Goal: Check status: Verify the current state of an ongoing process or item

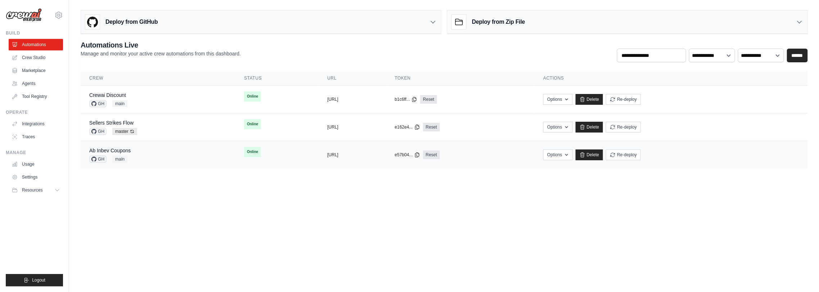
click at [158, 155] on div "Ab Inbev Coupons GH main" at bounding box center [157, 155] width 137 height 16
click at [150, 96] on div "Crewai Discount GH main" at bounding box center [157, 99] width 137 height 16
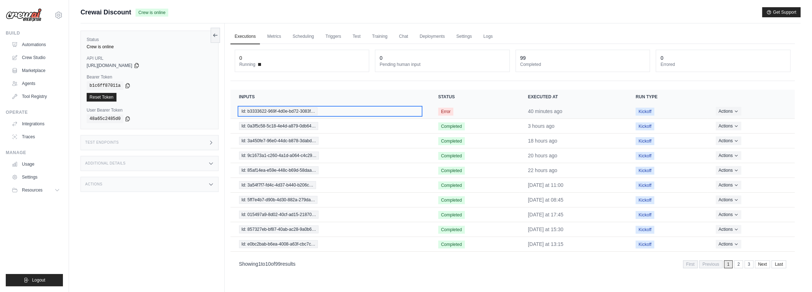
click at [304, 111] on span "Id: b3333622-969f-4d0e-bd72-3083f…" at bounding box center [278, 111] width 79 height 8
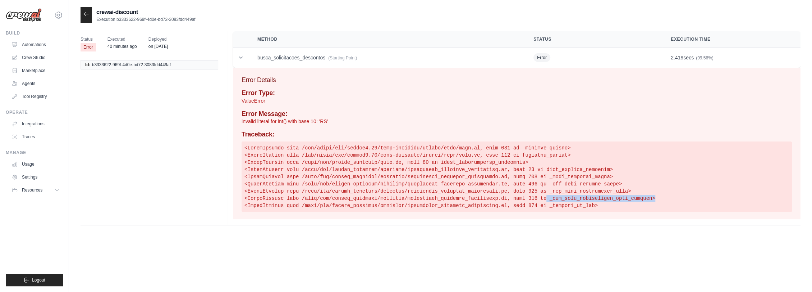
drag, startPoint x: 520, startPoint y: 198, endPoint x: 620, endPoint y: 199, distance: 100.3
click at [620, 199] on pre at bounding box center [517, 176] width 551 height 70
click at [588, 203] on pre at bounding box center [517, 176] width 551 height 70
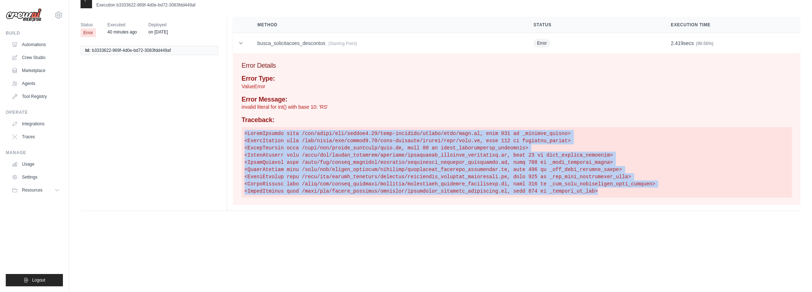
drag, startPoint x: 568, startPoint y: 193, endPoint x: 245, endPoint y: 134, distance: 328.3
click at [245, 134] on pre at bounding box center [517, 162] width 551 height 70
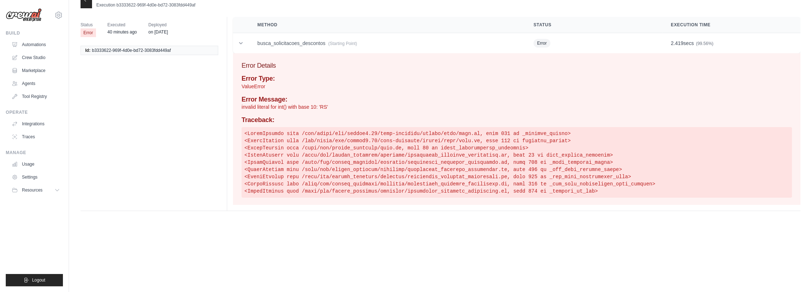
click at [283, 117] on h4 "Traceback:" at bounding box center [517, 120] width 551 height 8
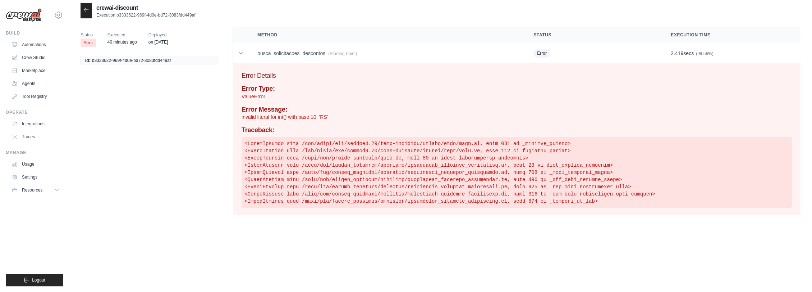
scroll to position [0, 0]
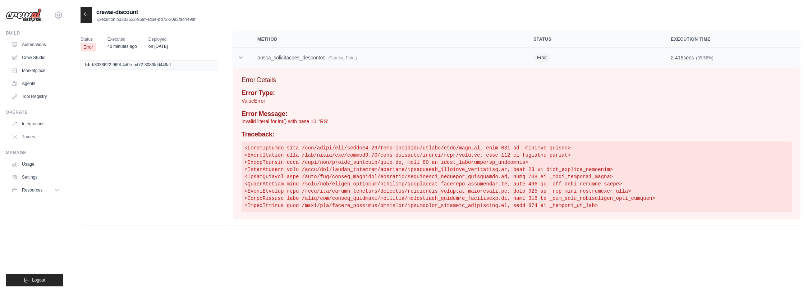
click at [239, 54] on icon at bounding box center [240, 57] width 7 height 7
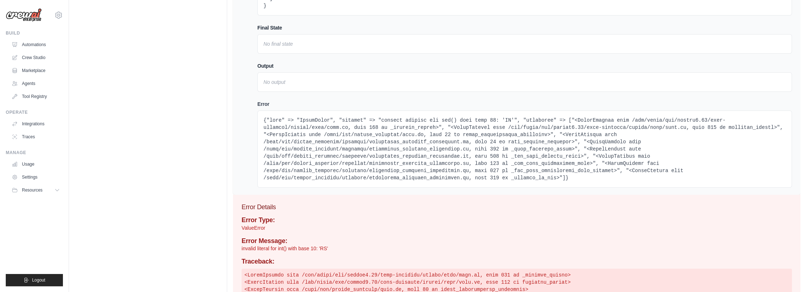
scroll to position [152, 0]
